Goal: Browse casually: Explore the website without a specific task or goal

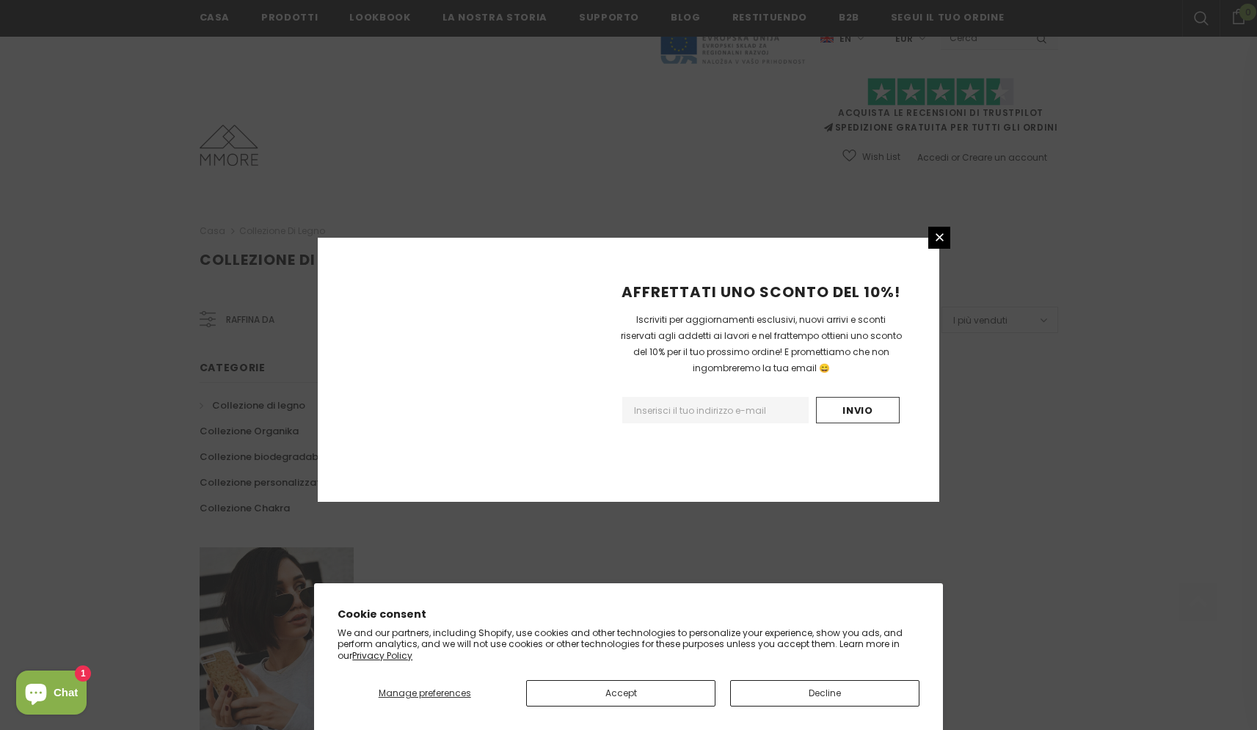
scroll to position [774, 0]
